Goal: Complete application form

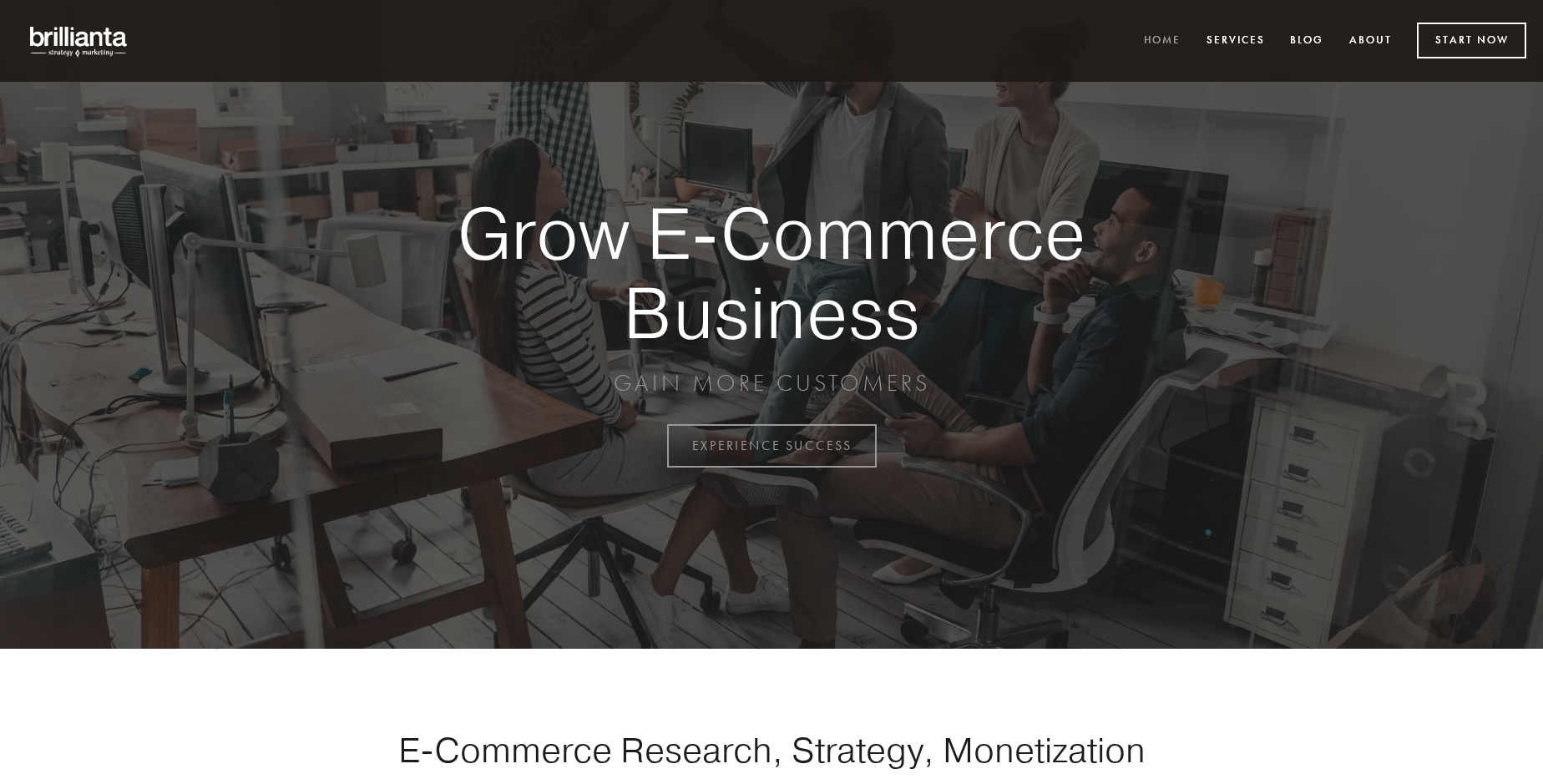
scroll to position [4376, 0]
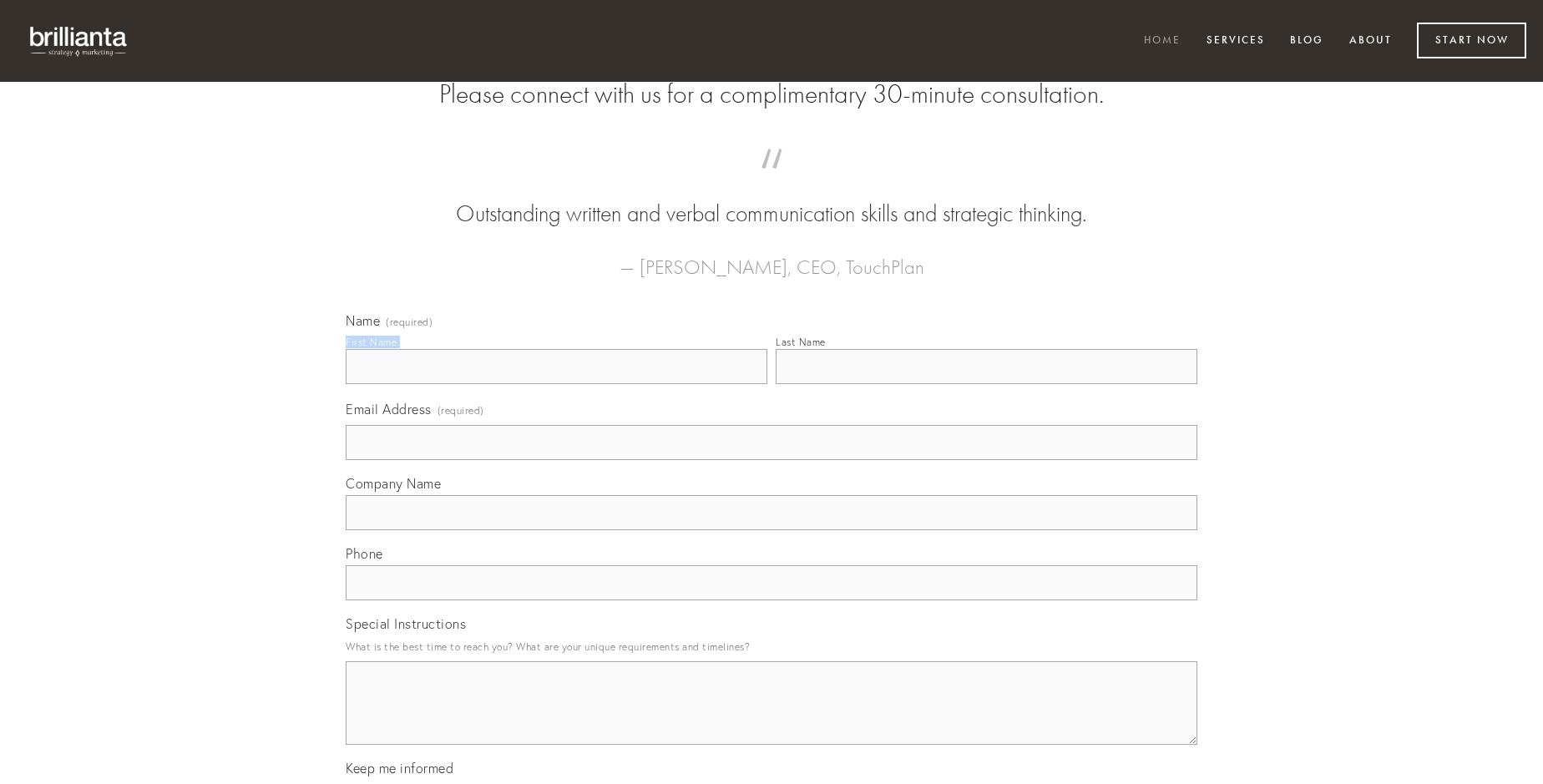
type input "[PERSON_NAME][GEOGRAPHIC_DATA]"
click at [986, 384] on input "Last Name" at bounding box center [986, 367] width 422 height 35
type input "[PERSON_NAME][GEOGRAPHIC_DATA]"
click at [772, 460] on input "Email Address (required)" at bounding box center [772, 443] width 852 height 35
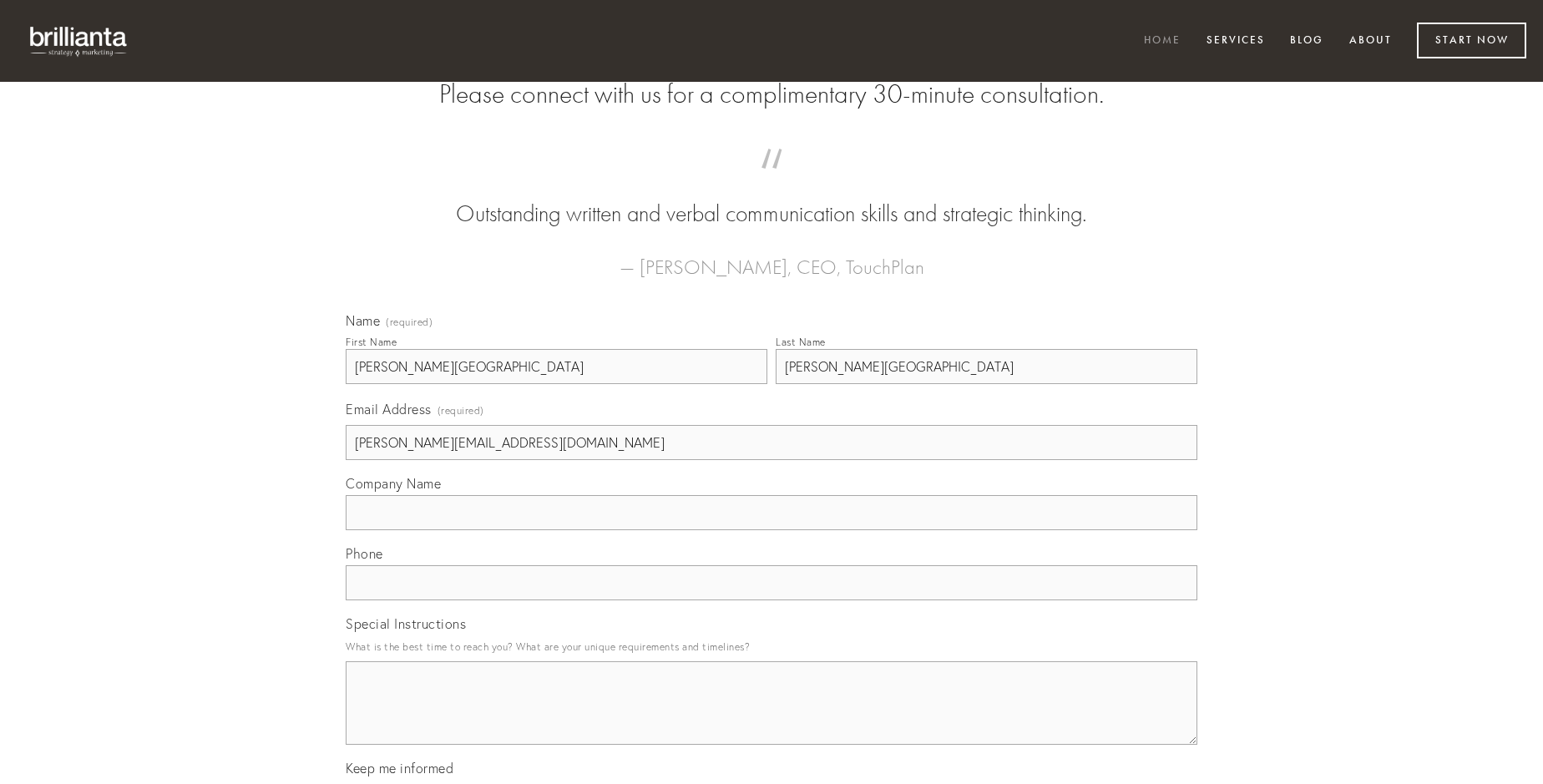
type input "[PERSON_NAME][EMAIL_ADDRESS][DOMAIN_NAME]"
click at [772, 530] on input "Company Name" at bounding box center [772, 513] width 852 height 35
type input "ambulo"
click at [772, 601] on input "text" at bounding box center [772, 583] width 852 height 35
click at [772, 718] on textarea "Special Instructions" at bounding box center [772, 703] width 852 height 83
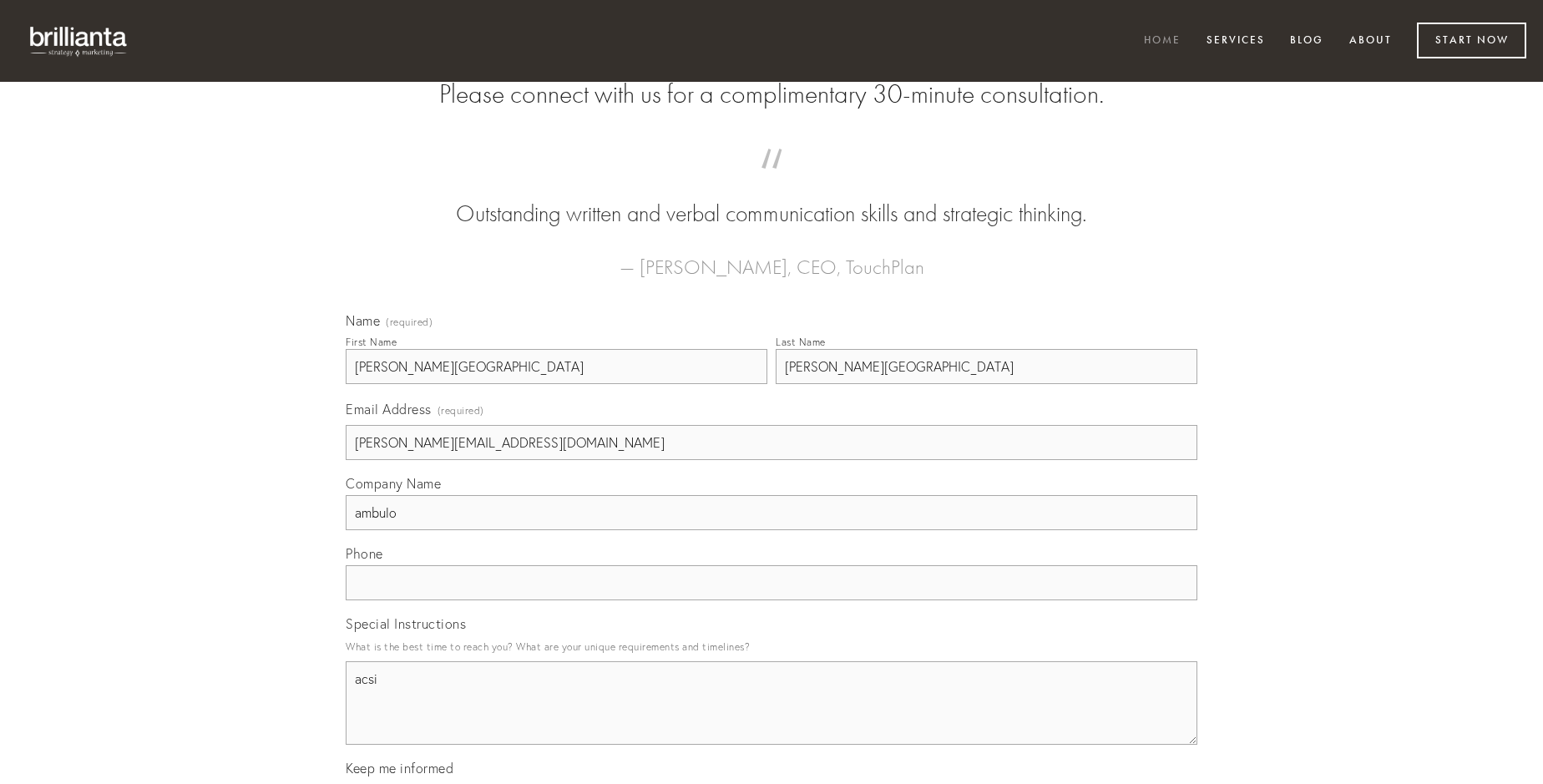
type textarea "acsi"
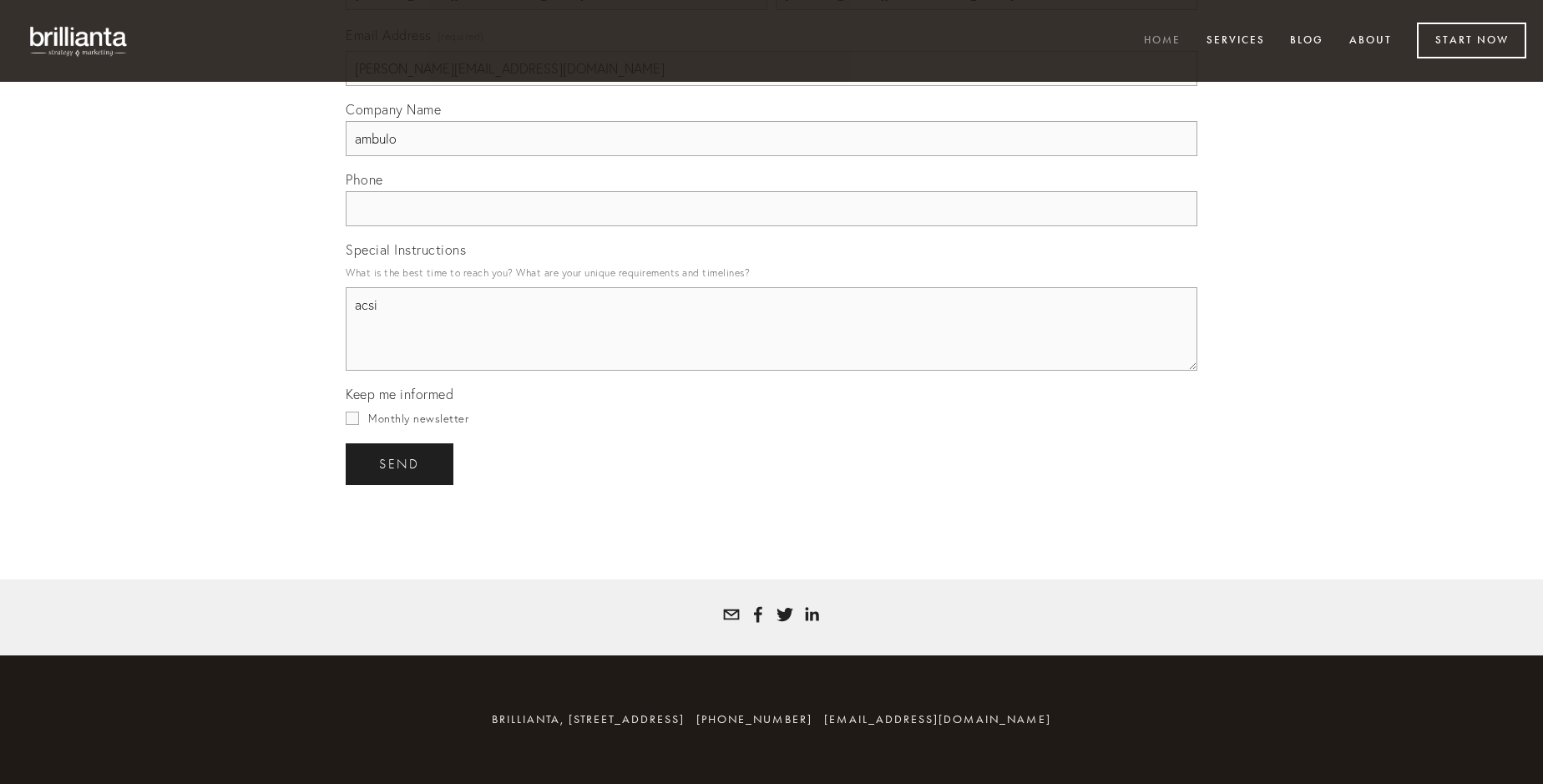
click at [400, 463] on span "send" at bounding box center [399, 463] width 41 height 15
